Goal: Task Accomplishment & Management: Use online tool/utility

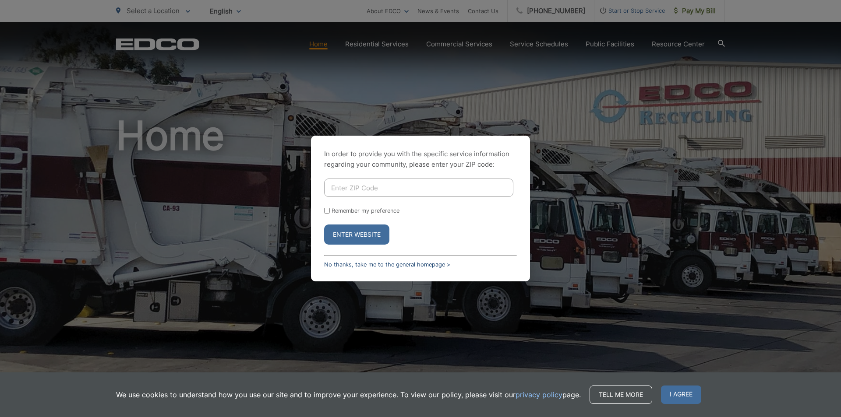
click at [352, 265] on link "No thanks, take me to the general homepage >" at bounding box center [387, 265] width 126 height 7
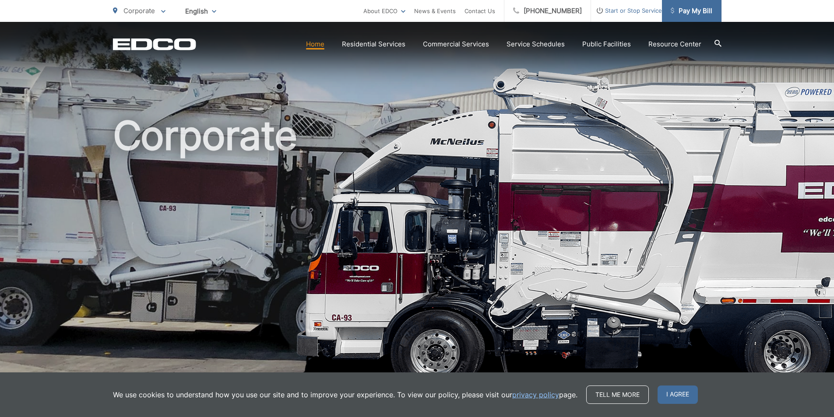
click at [687, 13] on span "Pay My Bill" at bounding box center [692, 11] width 42 height 11
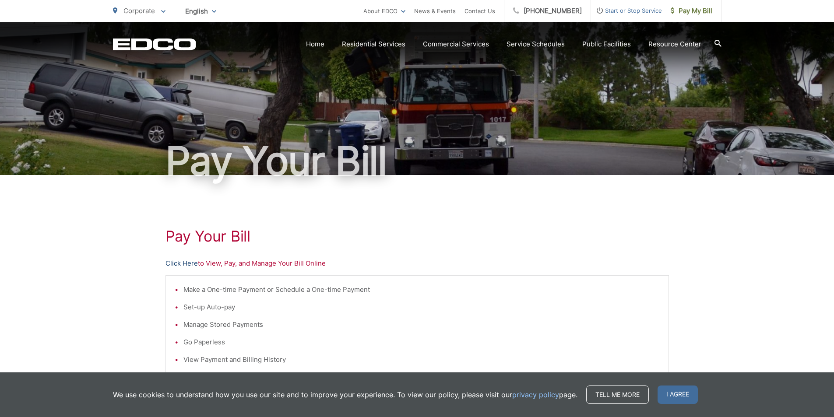
click at [184, 264] on link "Click Here" at bounding box center [182, 263] width 32 height 11
